Goal: Find specific page/section: Find specific page/section

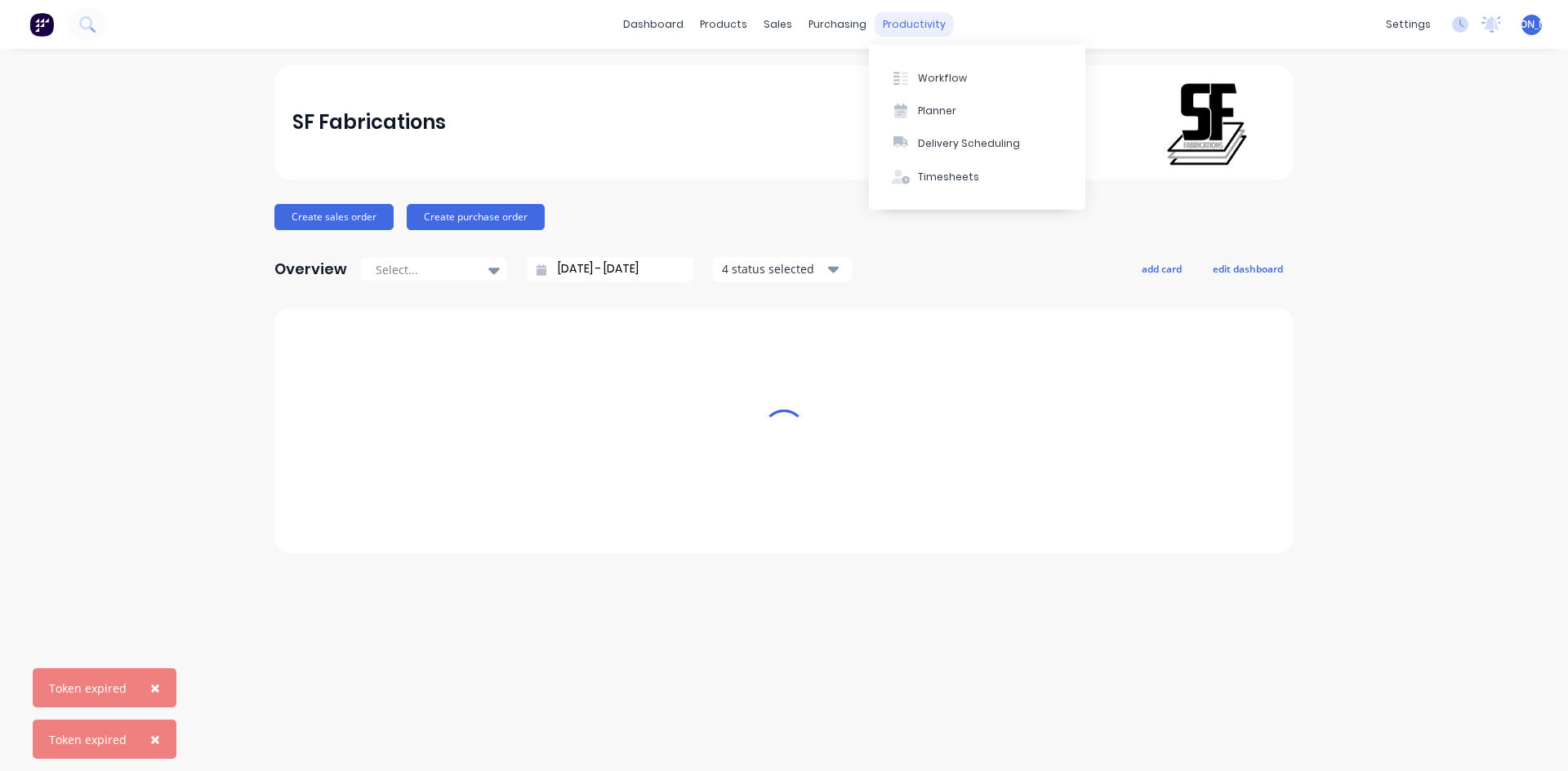
click at [907, 28] on div "productivity" at bounding box center [914, 24] width 80 height 24
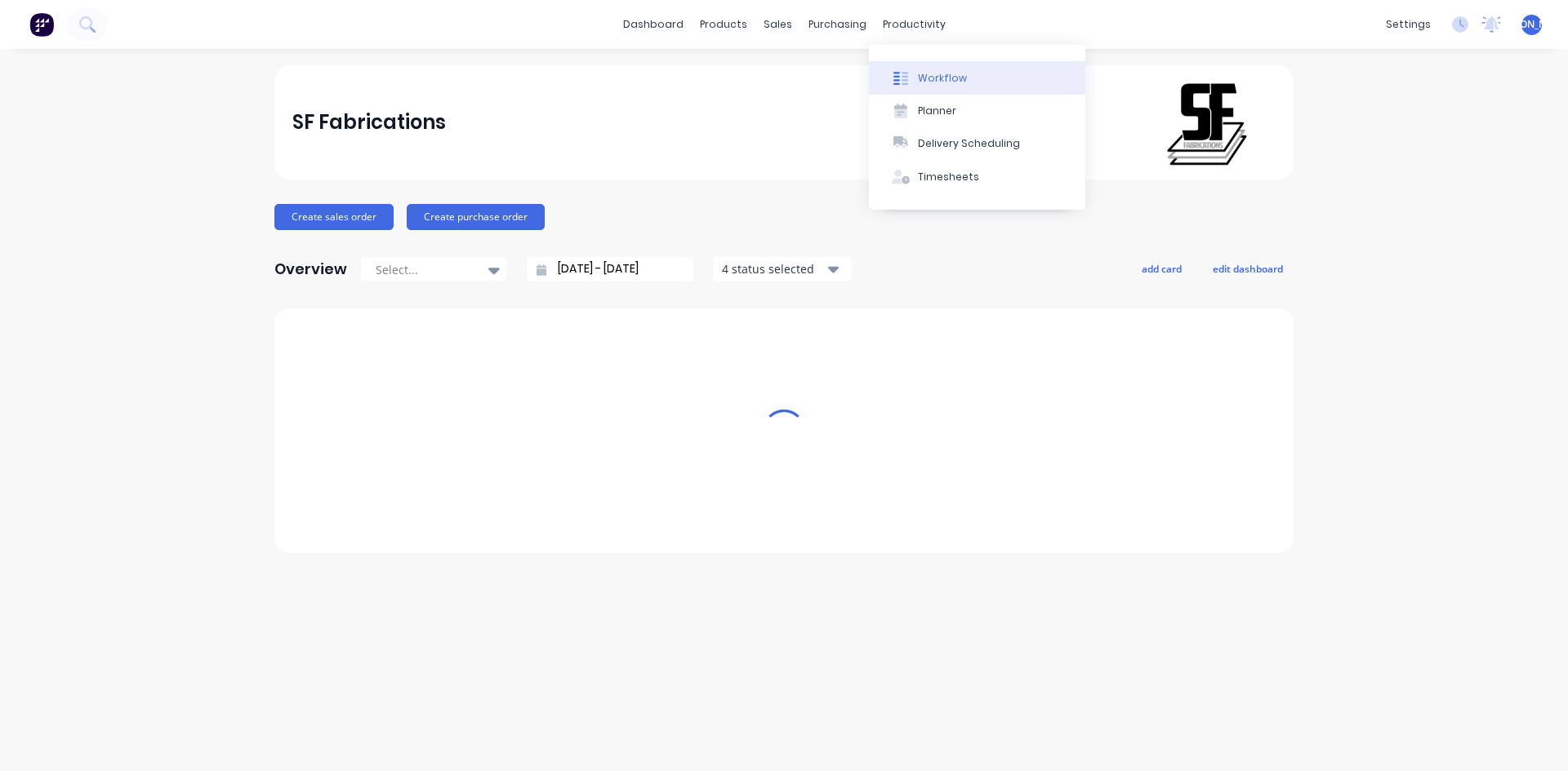
click at [923, 80] on div "Workflow" at bounding box center [942, 79] width 49 height 15
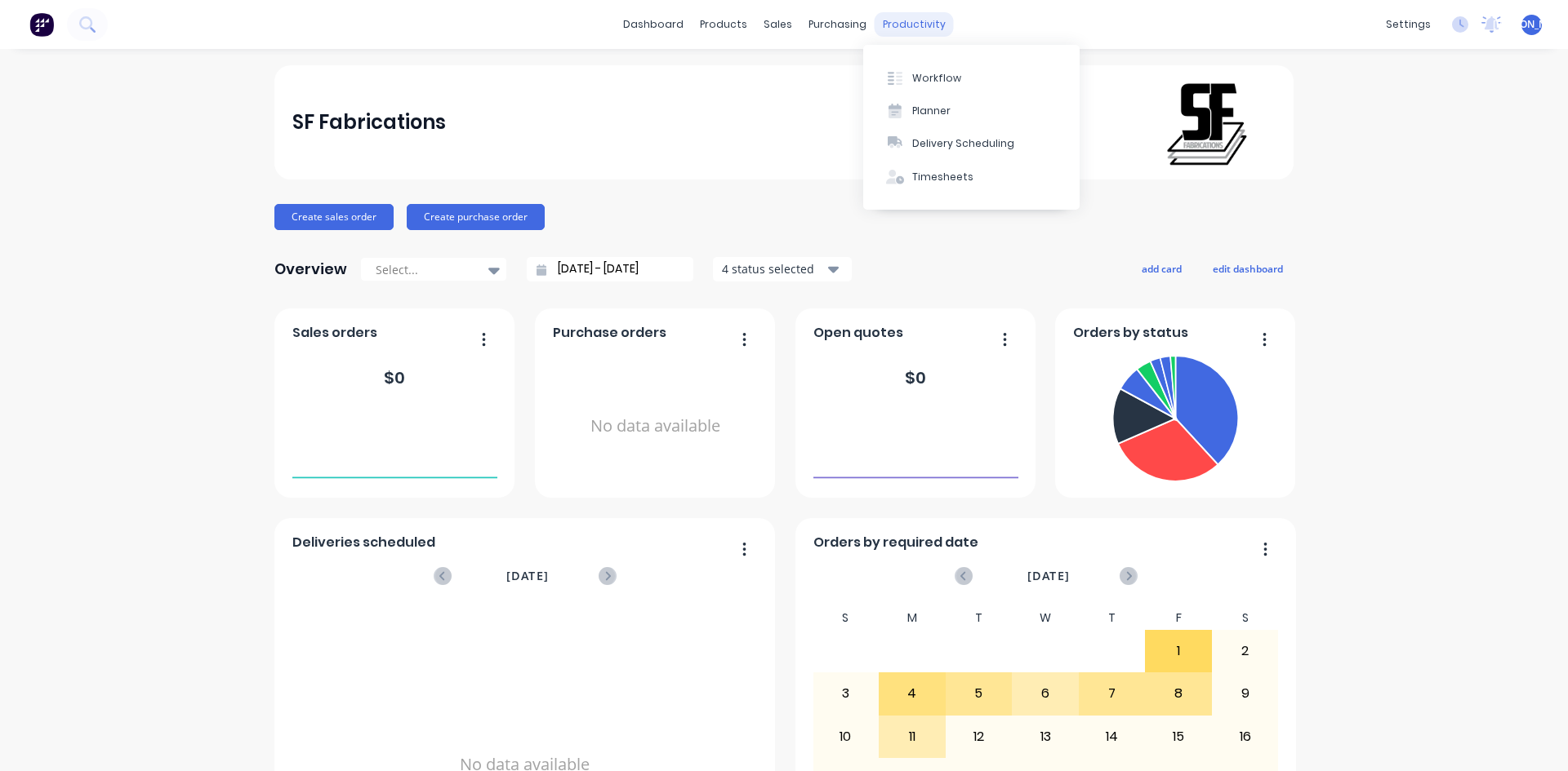
click at [899, 24] on div "productivity" at bounding box center [914, 24] width 80 height 24
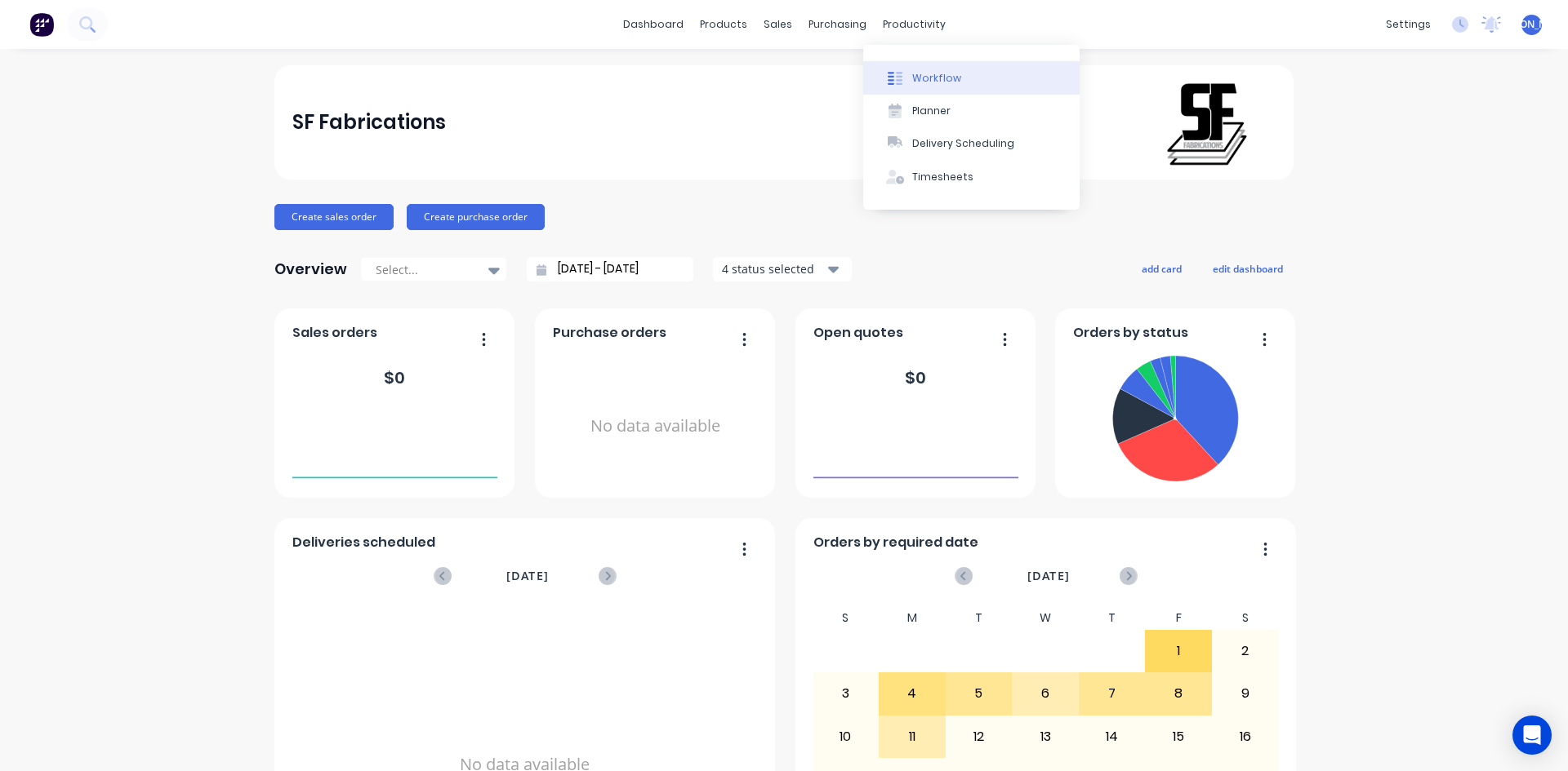
click at [910, 81] on button "Workflow" at bounding box center [971, 77] width 216 height 33
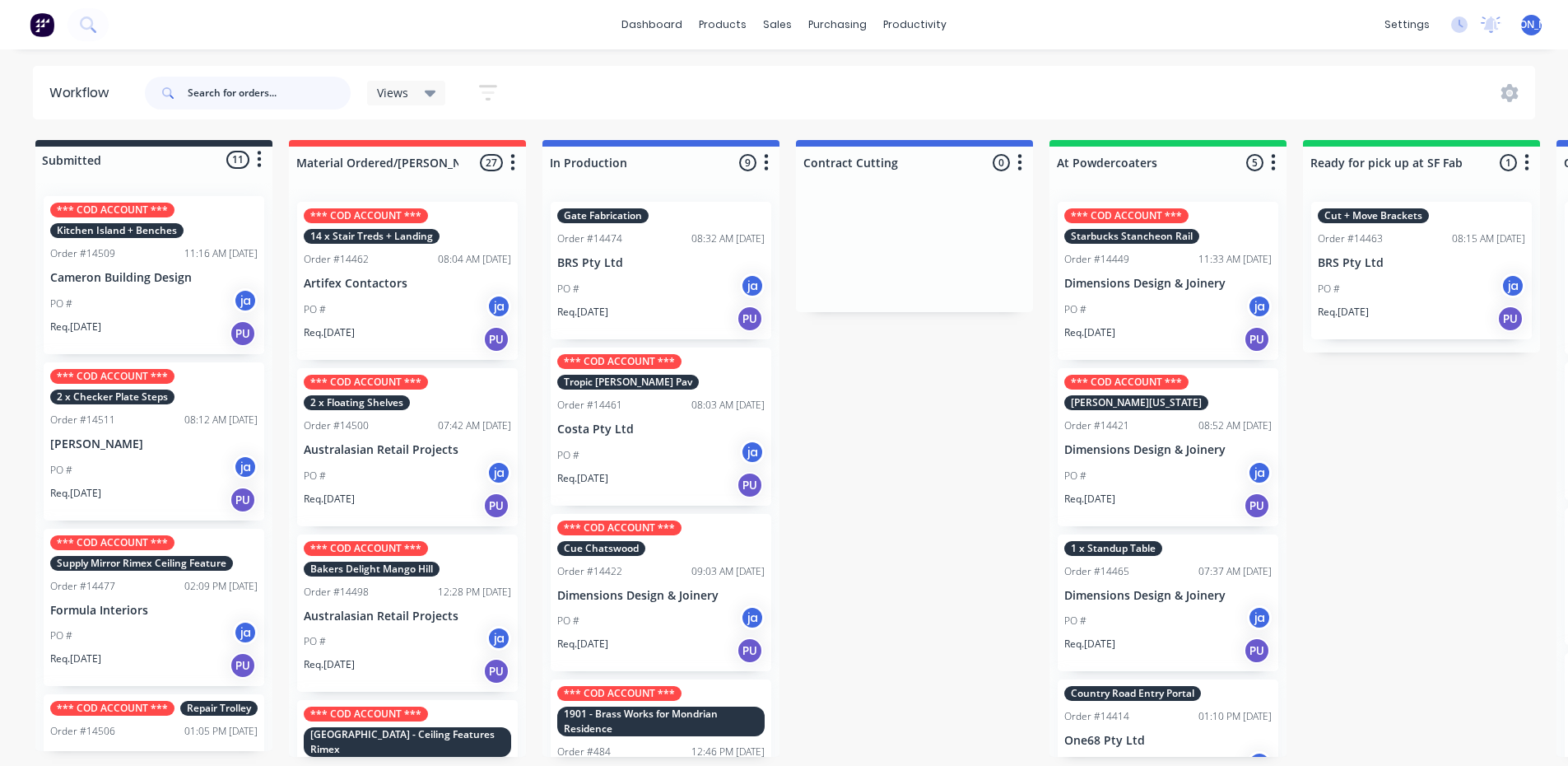
click at [211, 97] on input "text" at bounding box center [269, 93] width 163 height 33
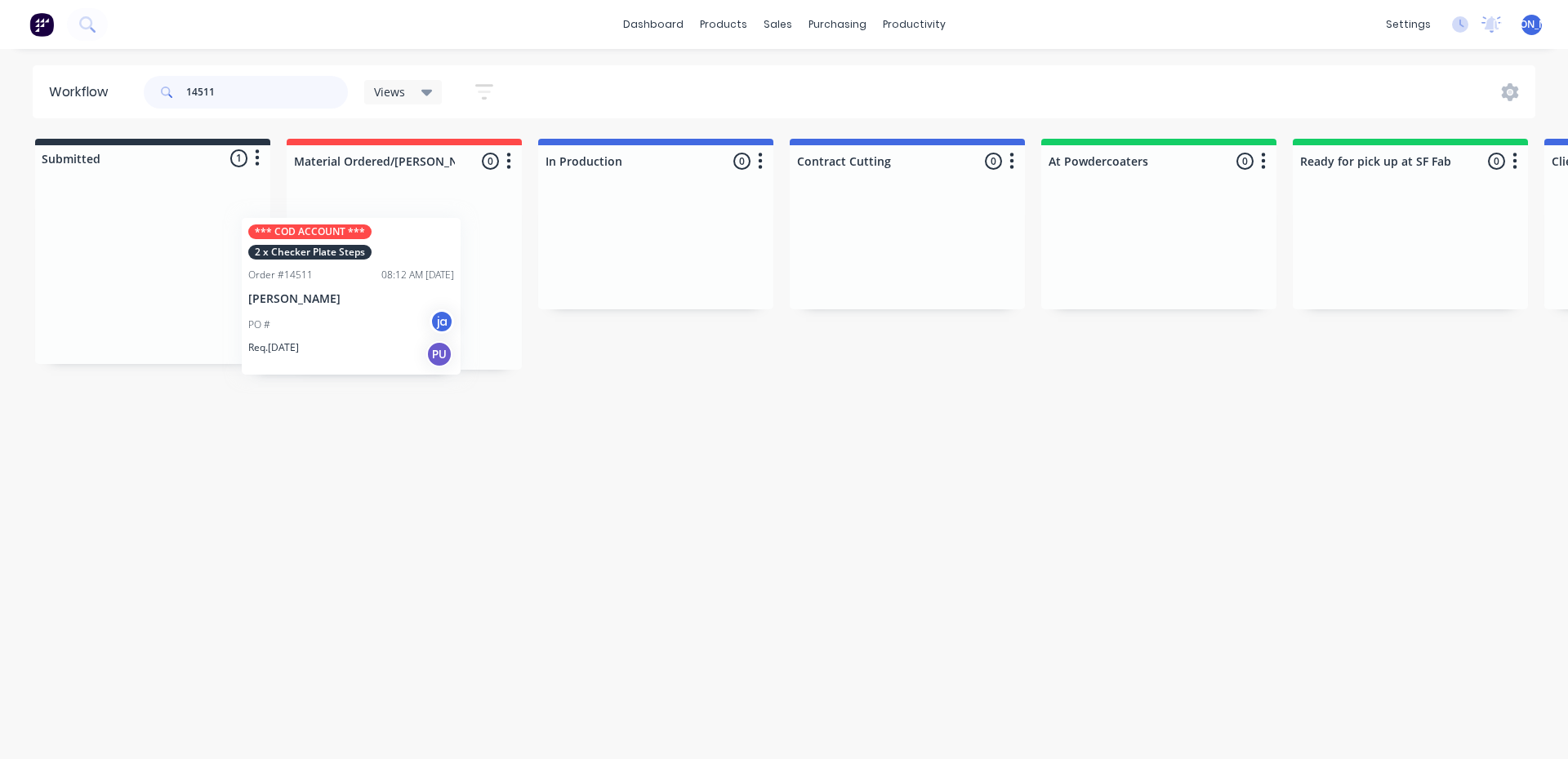
drag, startPoint x: 134, startPoint y: 274, endPoint x: 367, endPoint y: 265, distance: 233.2
click at [367, 267] on div "Submitted 1 Status colour #273444 hex #273444 Save Cancel Summaries Total order…" at bounding box center [1349, 254] width 2723 height 231
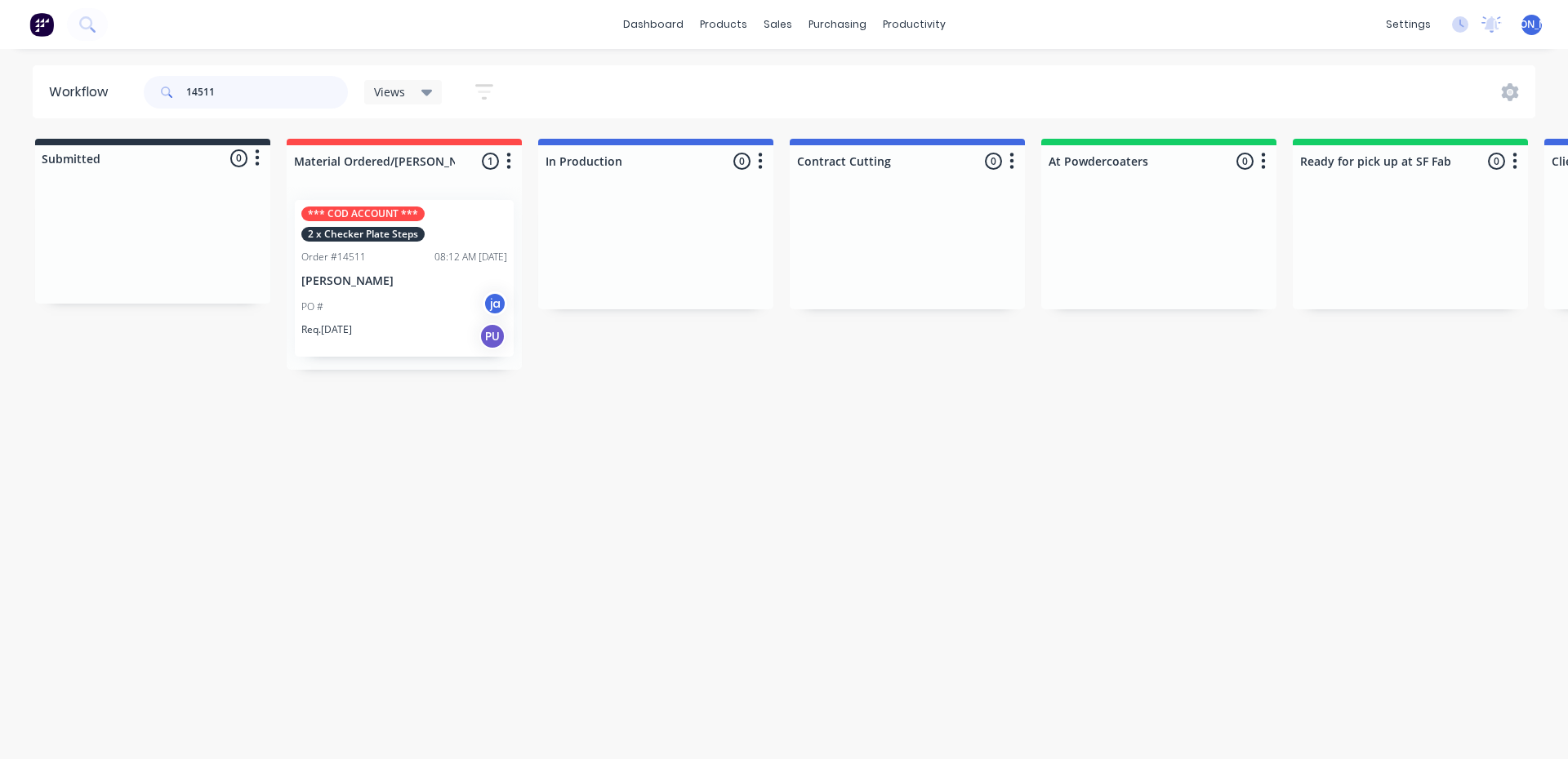
type input "14511"
click at [224, 429] on div "Workflow 14511 Views Save new view None (Default) edit Show/Hide statuses Show …" at bounding box center [784, 396] width 1568 height 661
